Goal: Task Accomplishment & Management: Manage account settings

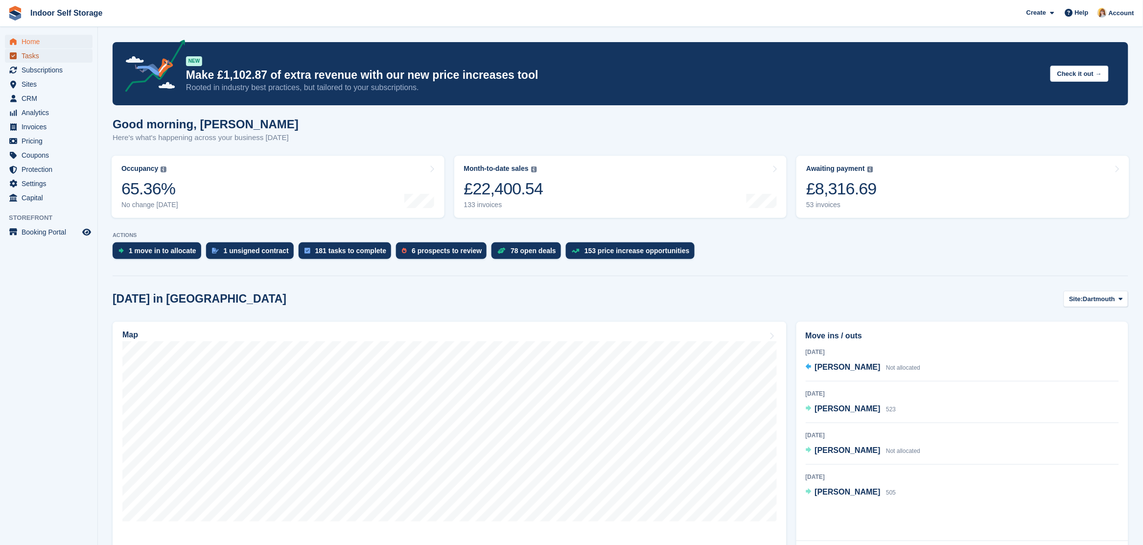
click at [18, 58] on span "menu" at bounding box center [13, 56] width 12 height 12
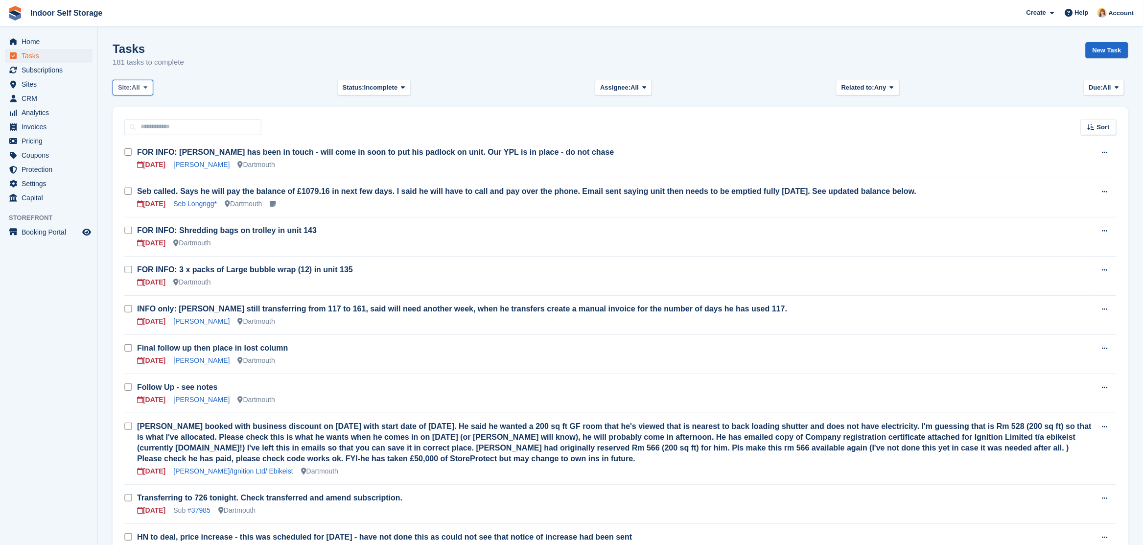
click at [144, 91] on span at bounding box center [146, 88] width 8 height 8
click at [136, 88] on span "All" at bounding box center [136, 88] width 8 height 10
click at [137, 84] on span "All" at bounding box center [136, 88] width 8 height 10
click at [135, 147] on link "Totnes" at bounding box center [159, 146] width 85 height 18
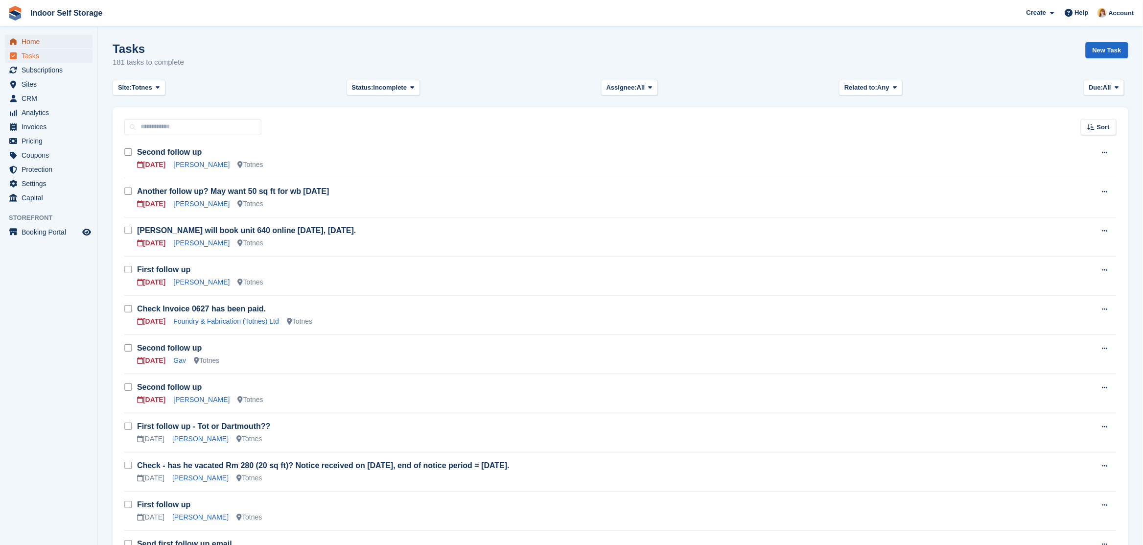
click at [29, 37] on span "Home" at bounding box center [51, 42] width 59 height 14
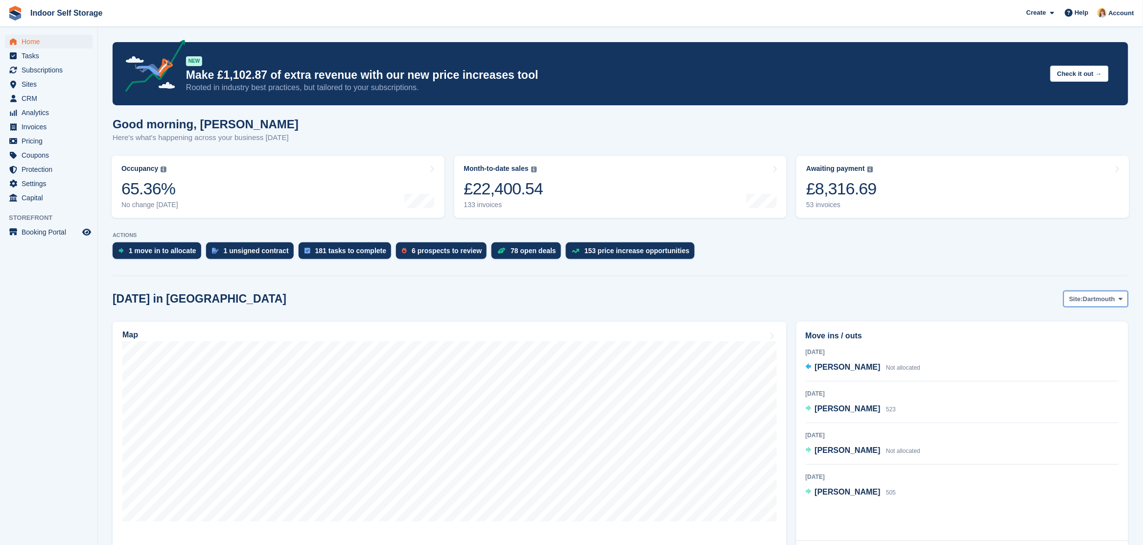
click at [1108, 302] on span "Dartmouth" at bounding box center [1100, 299] width 32 height 10
click at [826, 449] on span "Tina Roberto" at bounding box center [848, 450] width 66 height 8
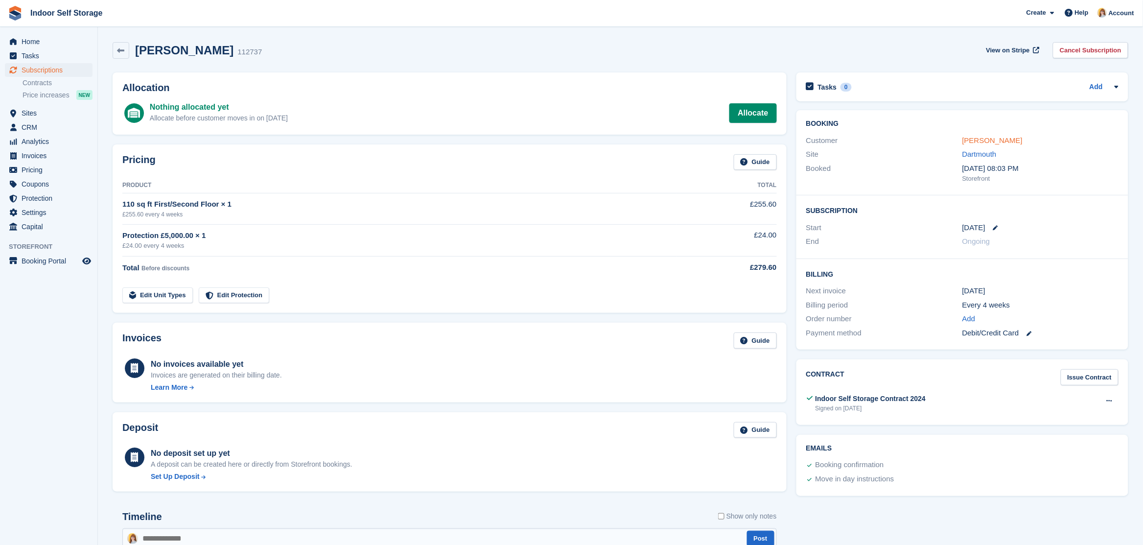
click at [999, 138] on link "[PERSON_NAME]" at bounding box center [993, 140] width 60 height 8
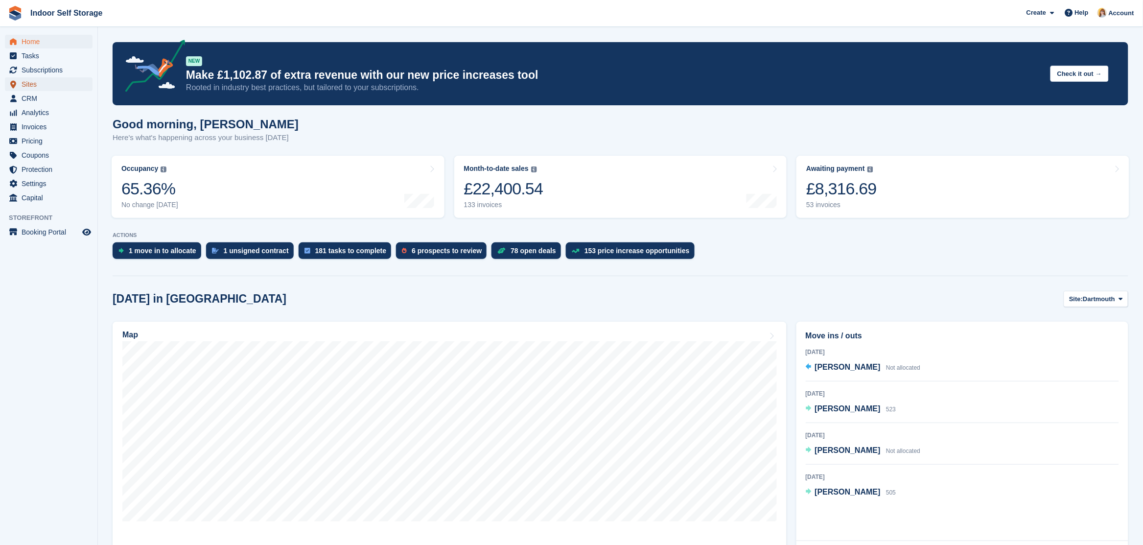
click at [25, 85] on span "Sites" at bounding box center [51, 84] width 59 height 14
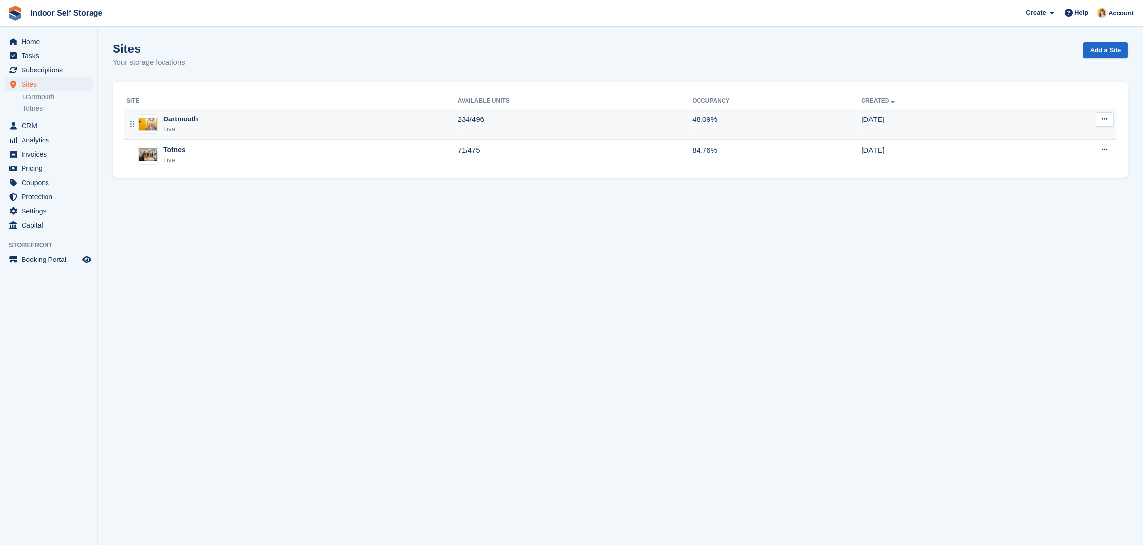
click at [180, 121] on div "Dartmouth" at bounding box center [181, 119] width 35 height 10
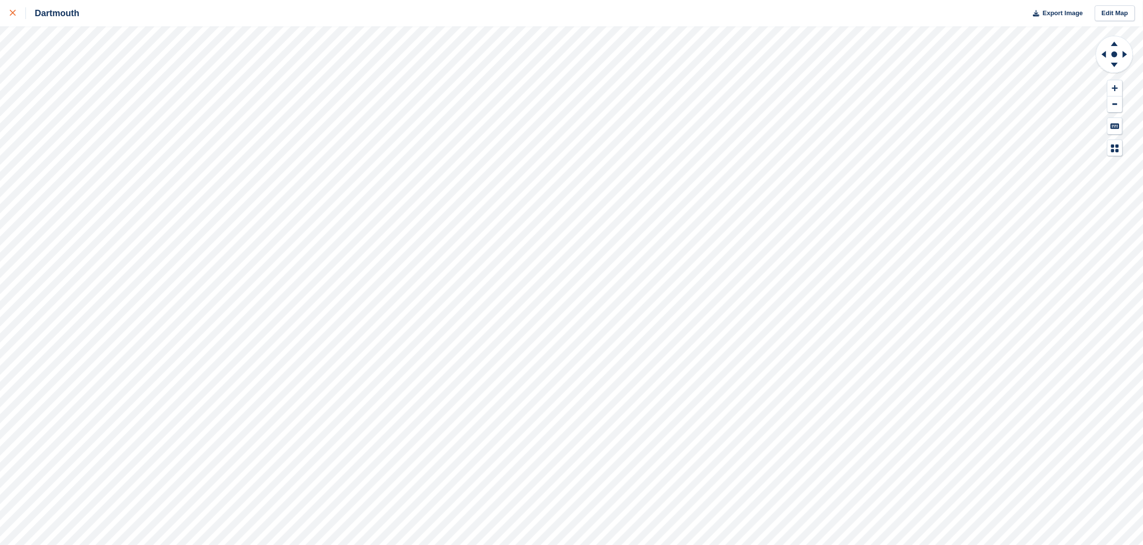
click at [9, 10] on link at bounding box center [13, 13] width 26 height 26
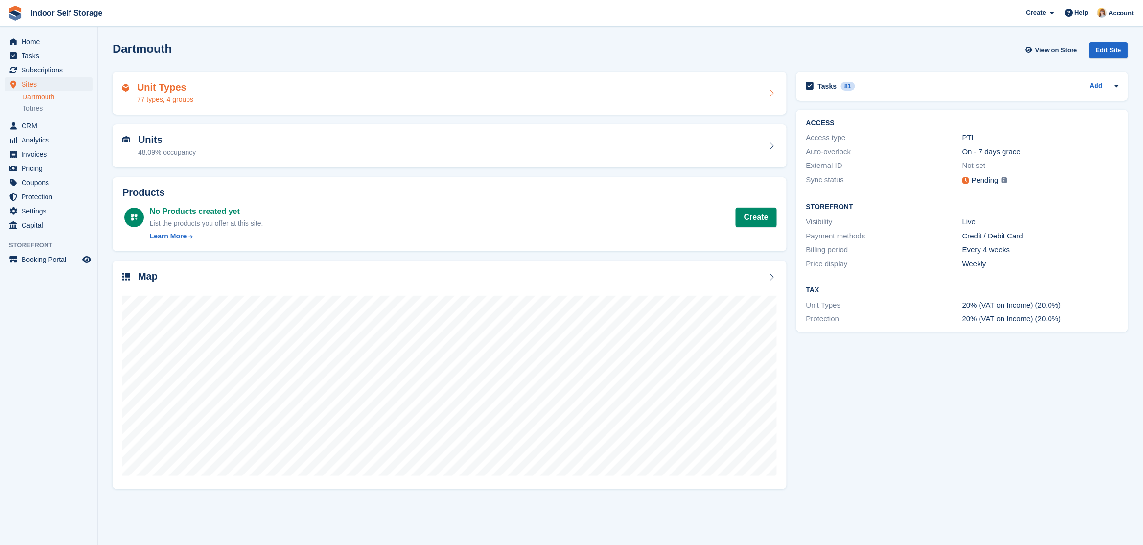
click at [228, 99] on div "Unit Types 77 types, 4 groups" at bounding box center [449, 94] width 655 height 24
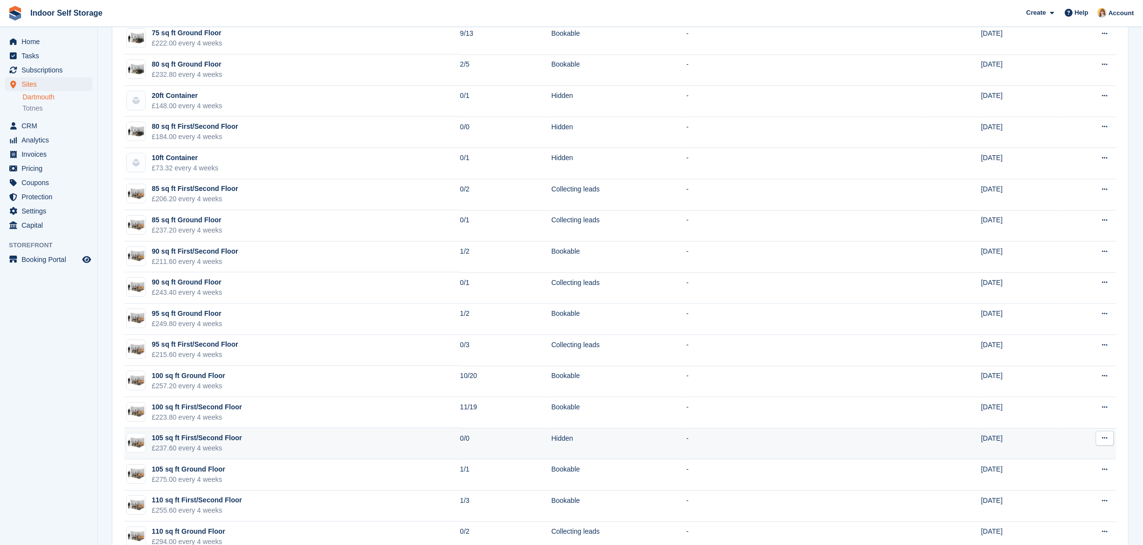
scroll to position [1102, 0]
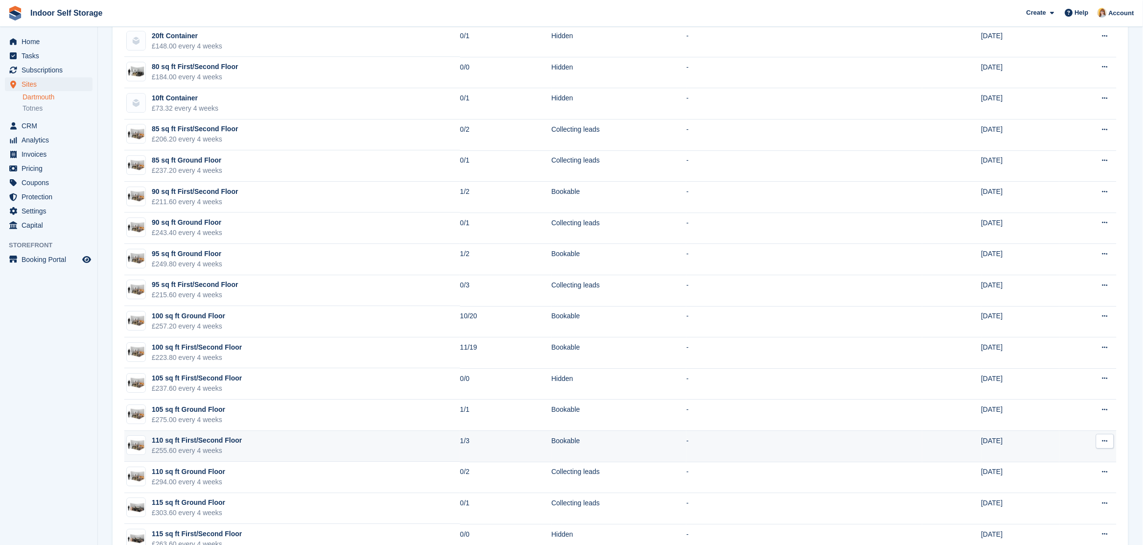
click at [191, 446] on div "110 sq ft First/Second Floor" at bounding box center [197, 440] width 90 height 10
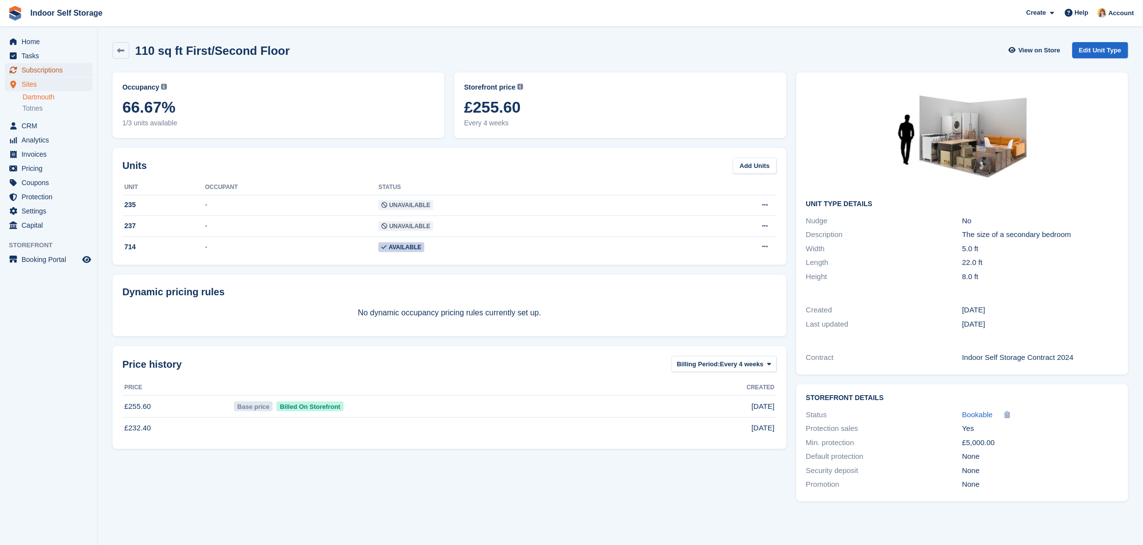
click at [46, 71] on span "Subscriptions" at bounding box center [51, 70] width 59 height 14
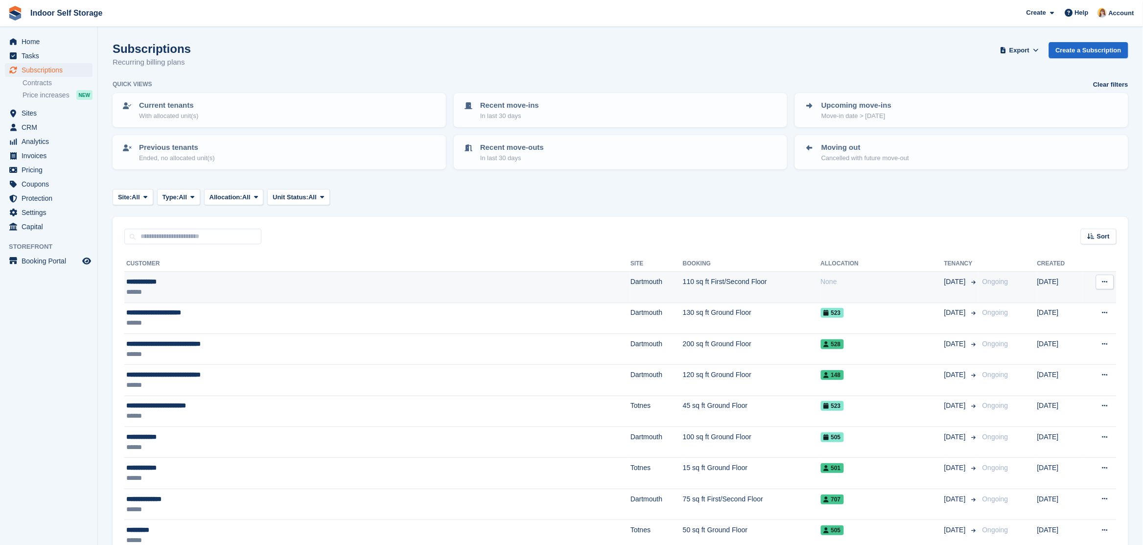
click at [185, 279] on div "**********" at bounding box center [279, 282] width 307 height 10
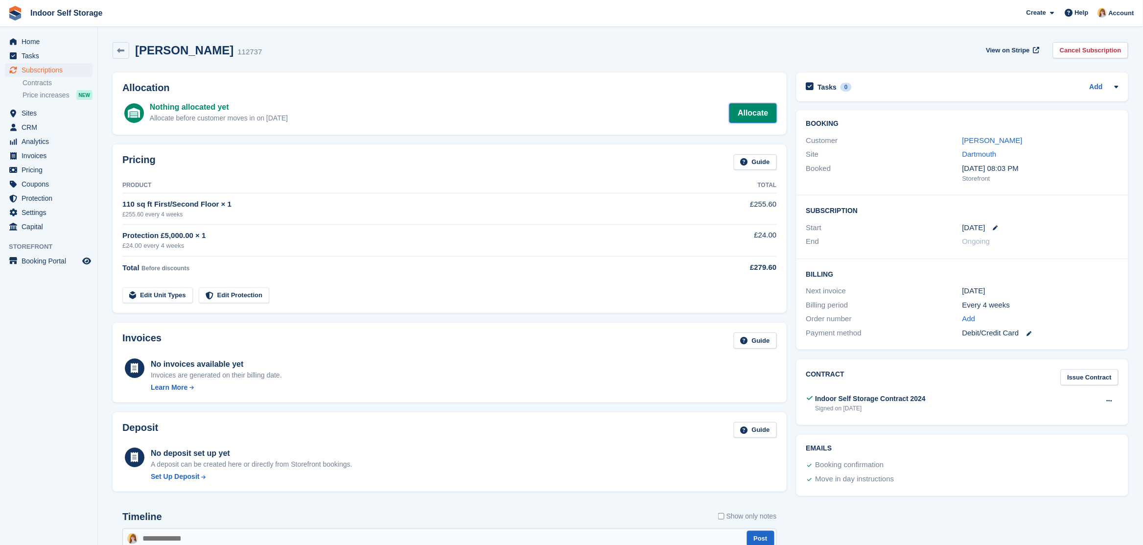
click at [745, 114] on link "Allocate" at bounding box center [753, 113] width 47 height 20
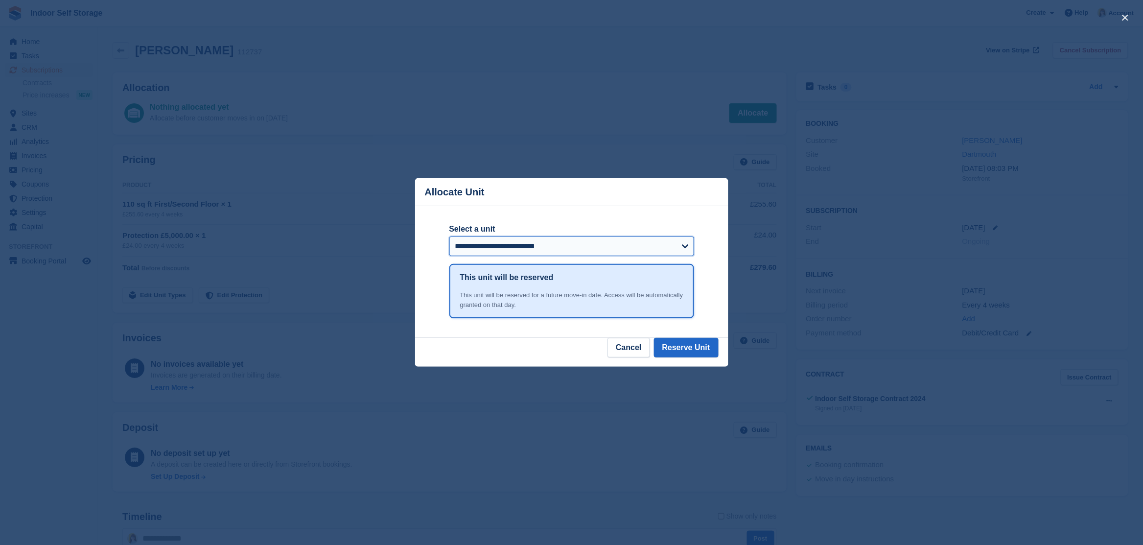
click at [619, 249] on select "**********" at bounding box center [571, 246] width 245 height 20
select select "*****"
click at [449, 238] on select "**********" at bounding box center [571, 246] width 245 height 20
click at [689, 349] on button "Reserve Unit" at bounding box center [686, 348] width 65 height 20
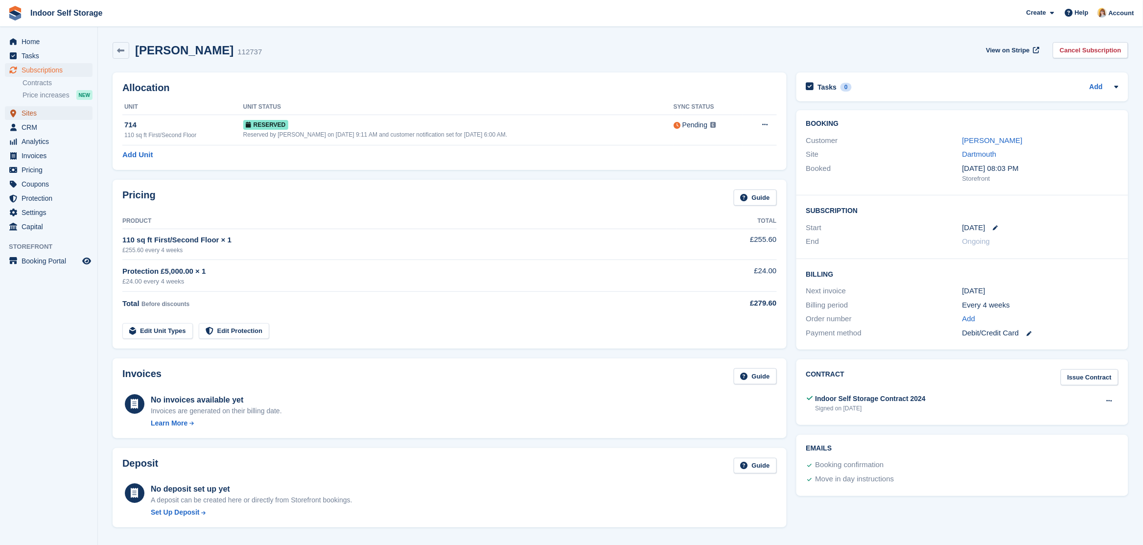
click at [29, 106] on span "Sites" at bounding box center [51, 113] width 59 height 14
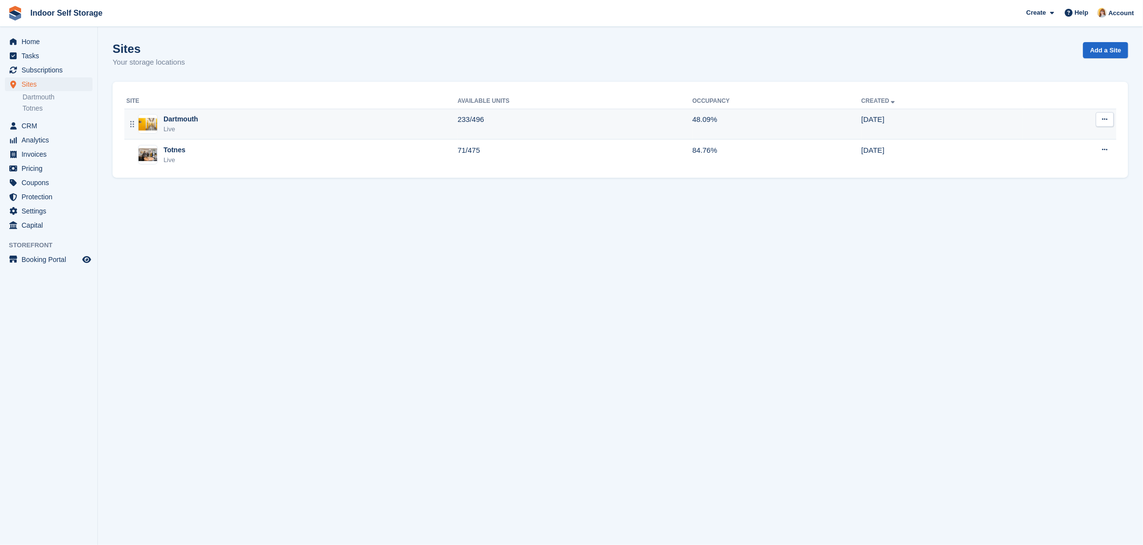
click at [203, 120] on div "Dartmouth Live" at bounding box center [291, 124] width 331 height 20
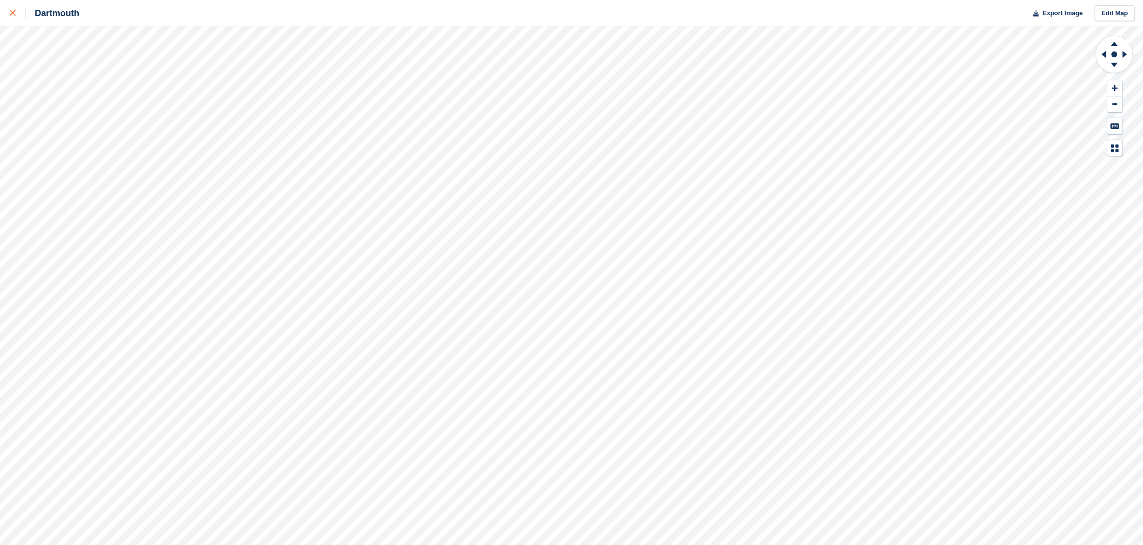
click at [11, 13] on icon at bounding box center [13, 13] width 6 height 6
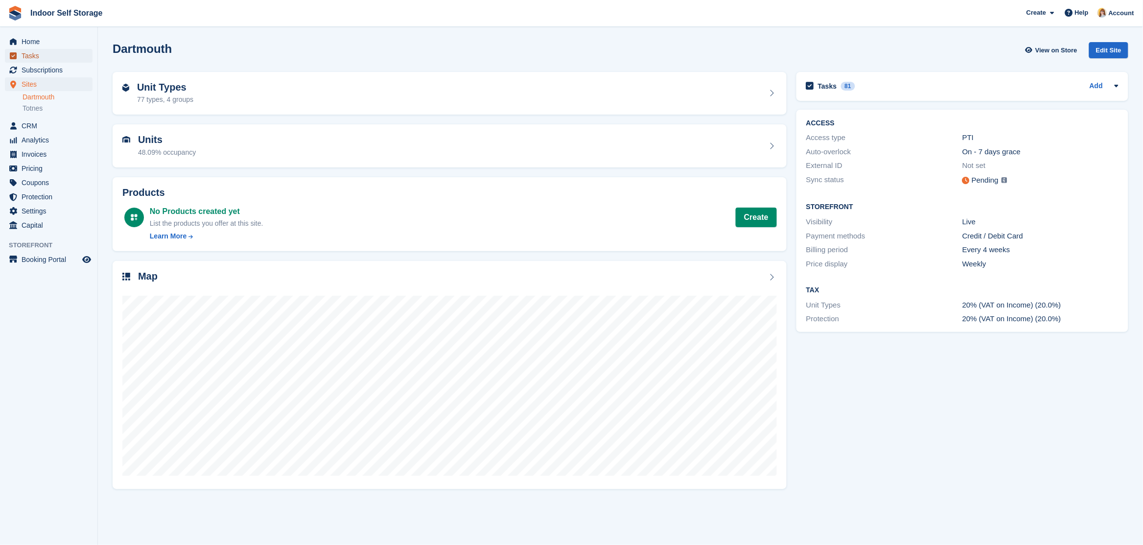
click at [38, 53] on span "Tasks" at bounding box center [51, 56] width 59 height 14
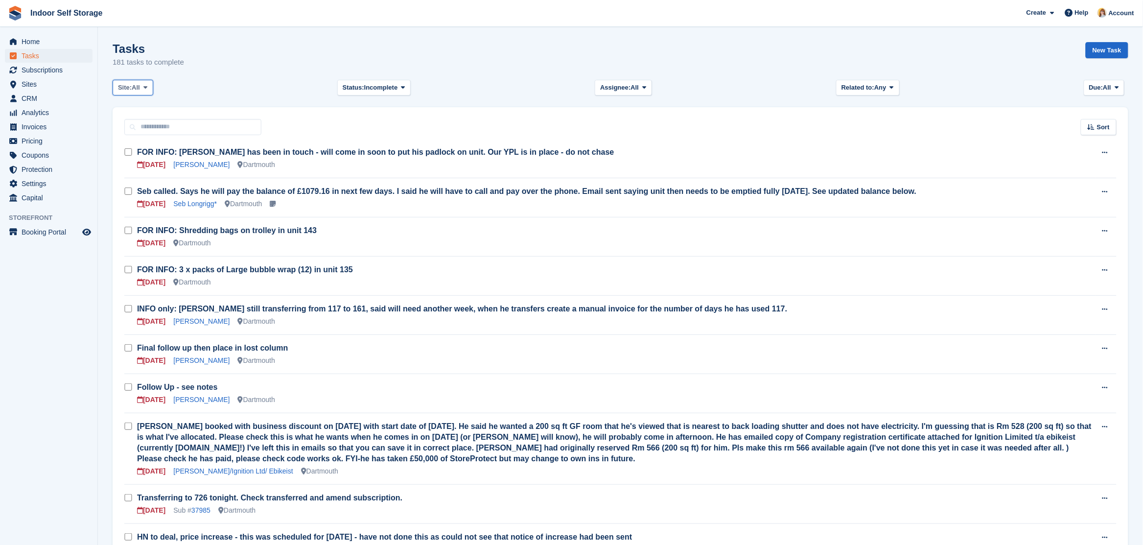
click at [145, 91] on span at bounding box center [146, 88] width 8 height 8
click at [139, 140] on link "Totnes" at bounding box center [159, 146] width 85 height 18
